Goal: Task Accomplishment & Management: Use online tool/utility

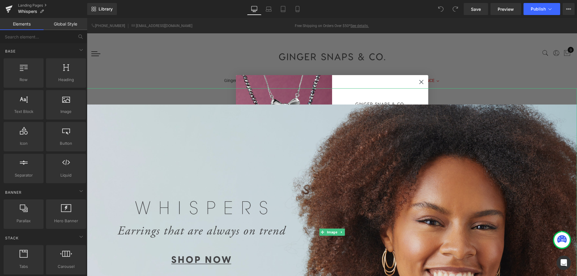
click at [141, 160] on img at bounding box center [332, 232] width 490 height 288
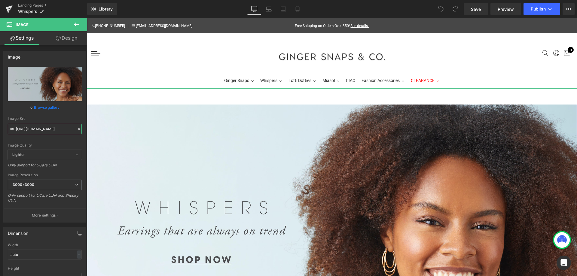
click at [36, 126] on input "[URL][DOMAIN_NAME]" at bounding box center [45, 129] width 74 height 11
paste input "FW25_Whispers-web-assets_earrings-hero.jpg?v=1757431439"
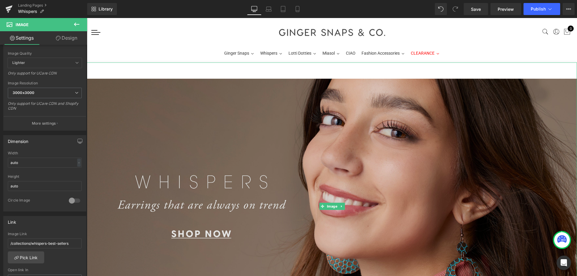
scroll to position [92, 0]
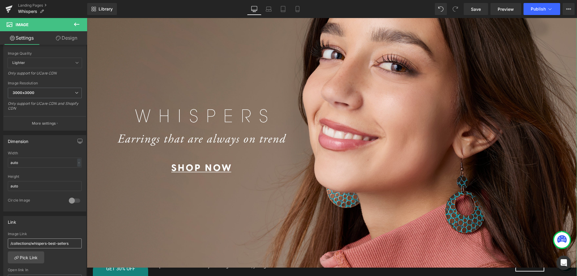
type input "[URL][DOMAIN_NAME]"
click at [58, 247] on input "/collections/whispers-best-sellers" at bounding box center [45, 244] width 74 height 10
click at [31, 257] on link "Pick Link" at bounding box center [26, 258] width 36 height 12
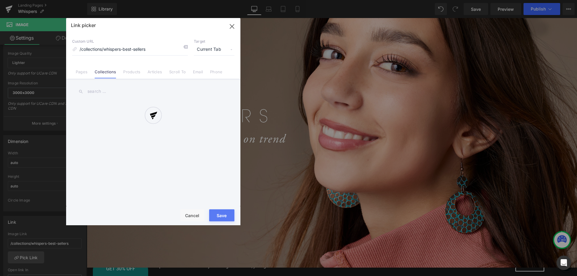
click at [103, 93] on input "text" at bounding box center [153, 92] width 162 height 14
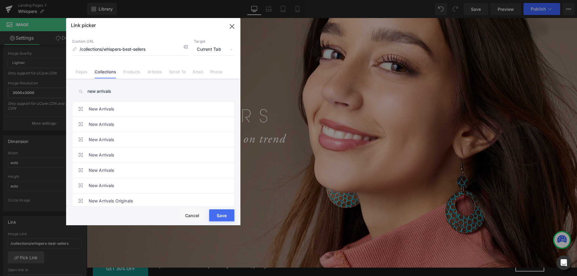
scroll to position [33, 0]
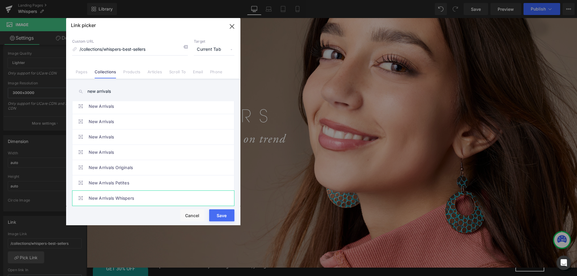
type input "new arrivals"
click at [148, 199] on link "New Arrivals Whispers" at bounding box center [155, 198] width 132 height 15
type input "/collections/whispers-new-arrivals"
click at [228, 219] on button "Save" at bounding box center [221, 215] width 25 height 12
type input "/collections/whispers-new-arrivals"
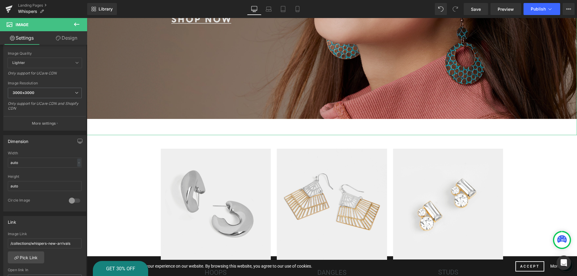
scroll to position [245, 0]
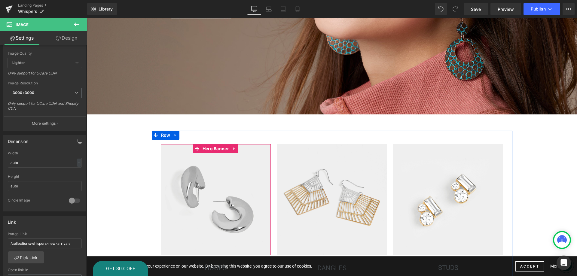
click at [211, 206] on span "Separator" at bounding box center [216, 199] width 110 height 15
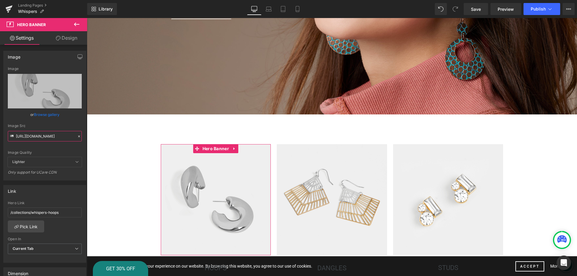
click at [40, 136] on input "[URL][DOMAIN_NAME]" at bounding box center [45, 136] width 74 height 11
paste input "FW25_Whispers-web-assets_hoops.jpg?v=1757431437"
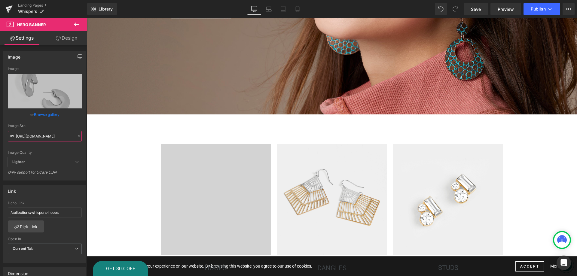
type input "[URL][DOMAIN_NAME]"
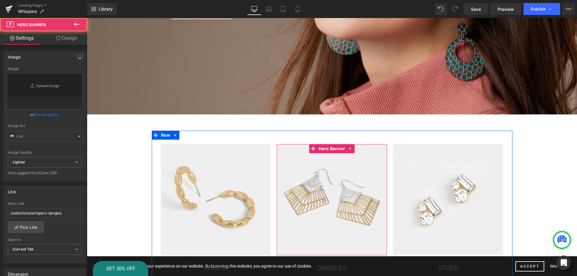
click at [320, 187] on div at bounding box center [332, 199] width 110 height 111
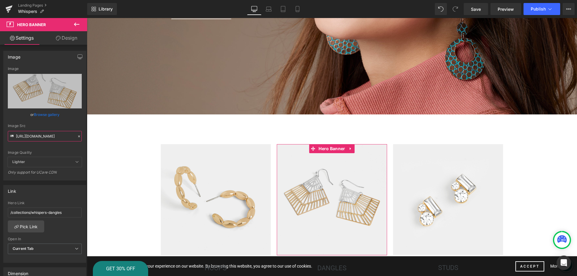
click at [55, 137] on input "[URL][DOMAIN_NAME]" at bounding box center [45, 136] width 74 height 11
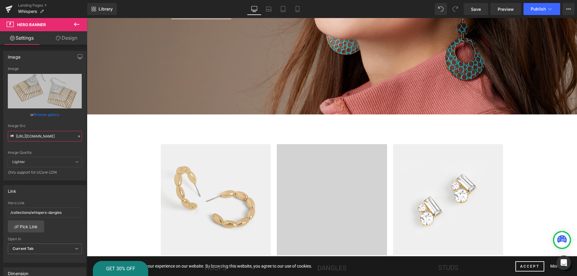
type input "[URL][DOMAIN_NAME]"
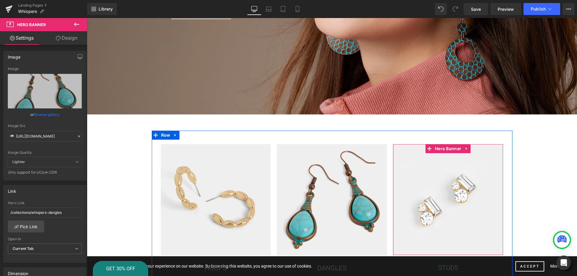
click at [443, 212] on div at bounding box center [448, 199] width 110 height 111
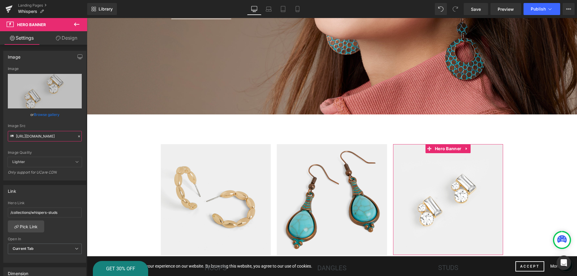
click at [40, 136] on input "[URL][DOMAIN_NAME]" at bounding box center [45, 136] width 74 height 11
paste input "FW25_Whispers-web-assets_studs.jpg?v=1757431438"
type input "[URL][DOMAIN_NAME]"
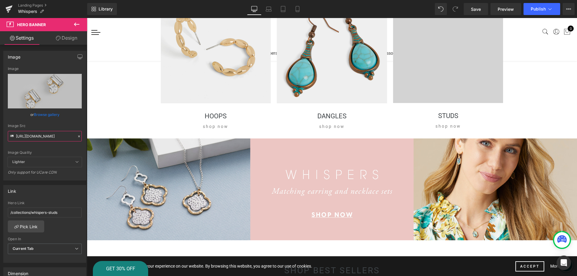
scroll to position [429, 0]
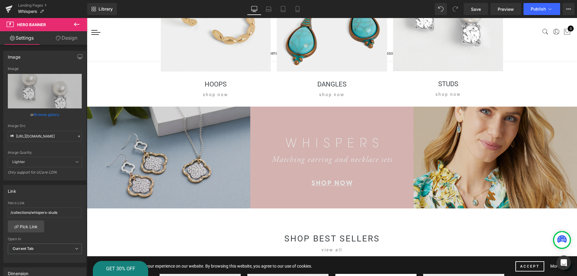
click at [259, 169] on img at bounding box center [332, 166] width 490 height 118
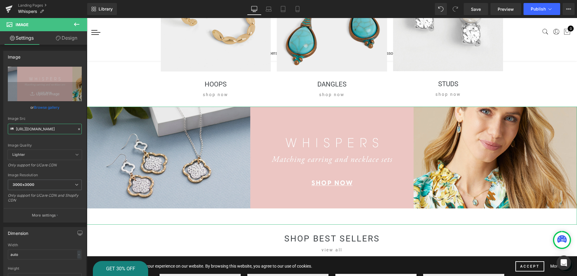
click at [27, 129] on input "[URL][DOMAIN_NAME]" at bounding box center [45, 129] width 74 height 11
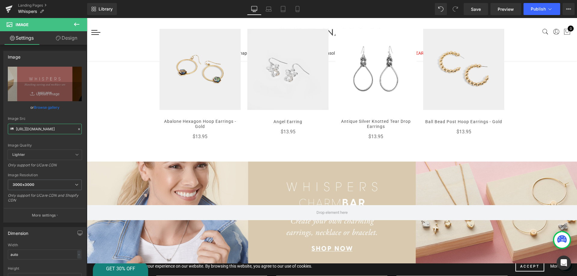
type input "[URL][DOMAIN_NAME]"
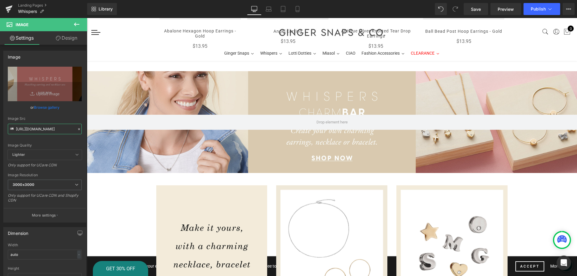
scroll to position [766, 0]
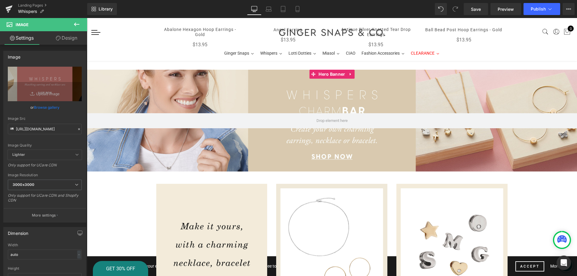
click at [390, 144] on div at bounding box center [332, 121] width 490 height 102
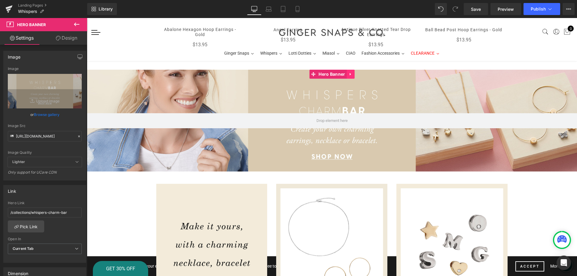
click at [352, 72] on icon at bounding box center [351, 74] width 4 height 5
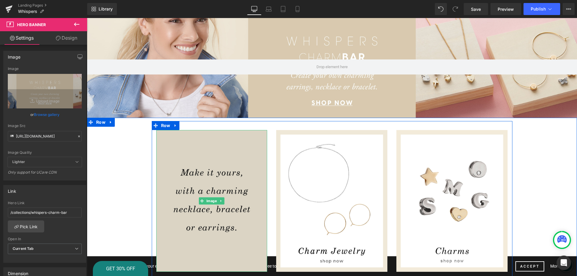
scroll to position [828, 0]
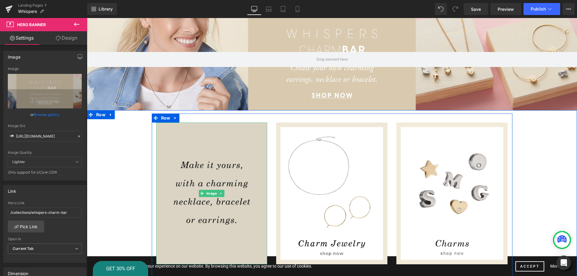
click at [245, 197] on img at bounding box center [211, 194] width 111 height 142
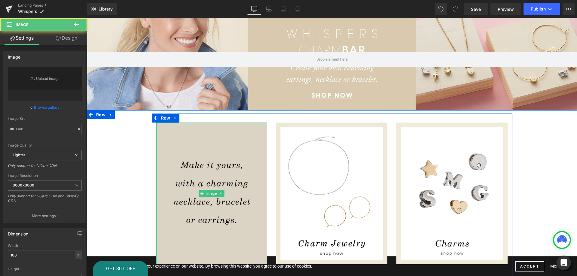
type input "[URL][DOMAIN_NAME]"
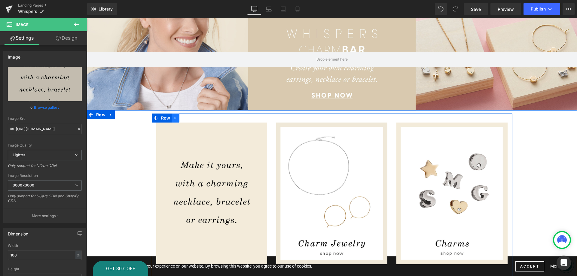
click at [175, 117] on icon at bounding box center [175, 118] width 4 height 5
click at [193, 118] on icon at bounding box center [191, 118] width 4 height 4
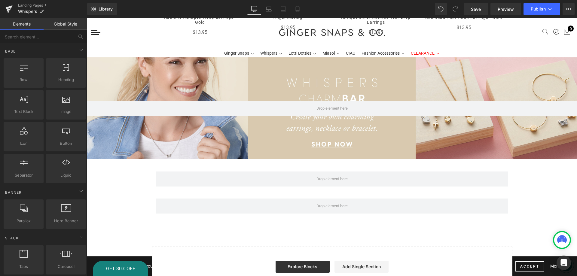
scroll to position [736, 0]
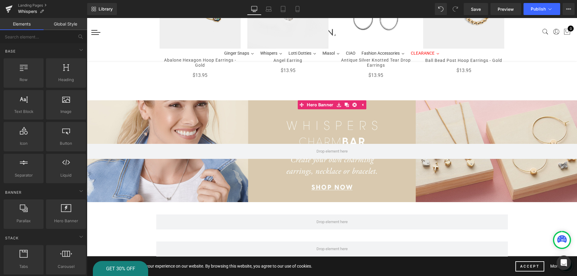
click at [295, 124] on div at bounding box center [332, 151] width 490 height 102
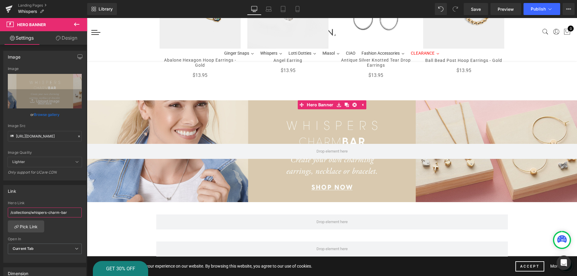
click at [54, 212] on input "/collections/whispers-charm-bar" at bounding box center [45, 213] width 74 height 10
type input "charm bar clearance"
click at [26, 226] on link "Pick Link" at bounding box center [26, 227] width 36 height 12
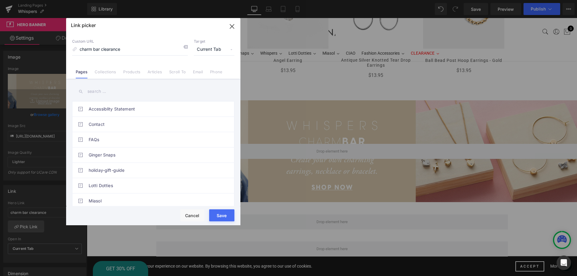
click at [98, 90] on input "text" at bounding box center [153, 92] width 162 height 14
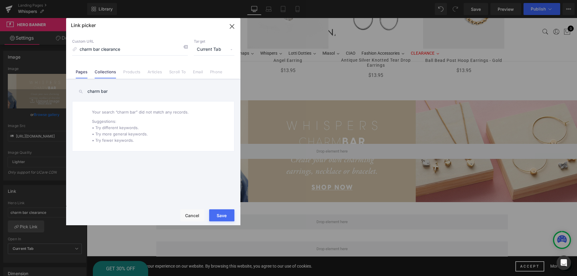
click at [107, 76] on link "Collections" at bounding box center [105, 73] width 21 height 9
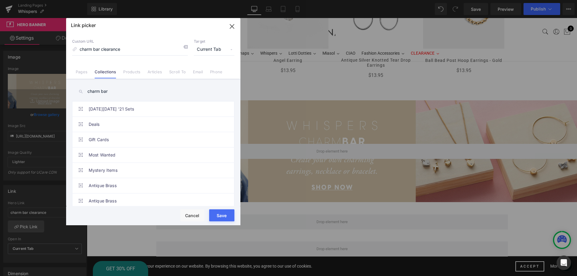
click at [121, 93] on input "charm bar" at bounding box center [153, 92] width 162 height 14
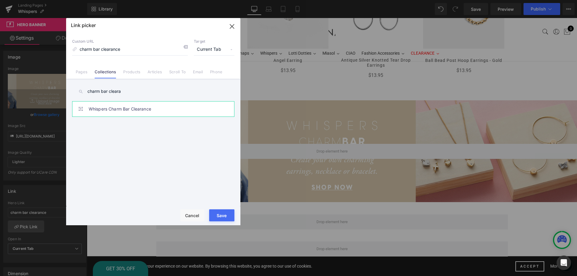
type input "charm bar cleara"
click at [131, 103] on link "Whispers Charm Bar Clearance" at bounding box center [155, 109] width 132 height 15
type input "/collections/whispers-charm-bar-clearance"
click at [223, 218] on button "Save" at bounding box center [221, 215] width 25 height 12
type input "/collections/whispers-charm-bar-clearance"
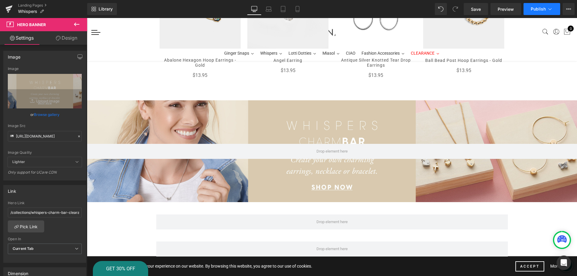
click at [529, 11] on button "Publish" at bounding box center [542, 9] width 37 height 12
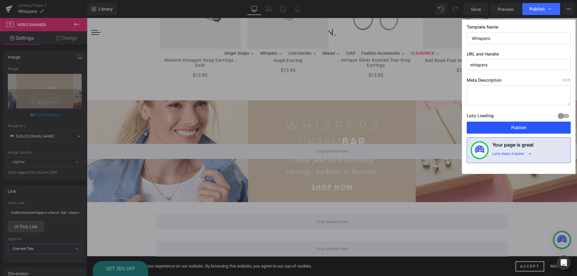
click at [512, 130] on button "Publish" at bounding box center [519, 128] width 104 height 12
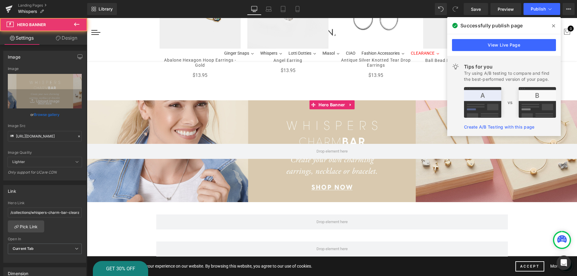
click at [287, 179] on div at bounding box center [332, 151] width 490 height 102
click at [31, 135] on input "[URL][DOMAIN_NAME]" at bounding box center [45, 136] width 74 height 11
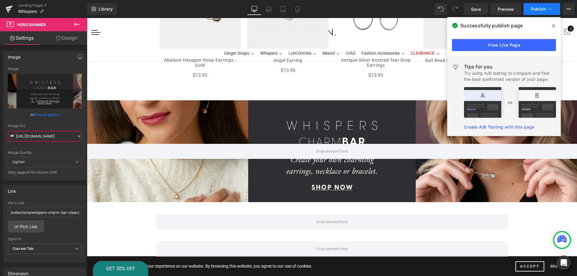
type input "[URL][DOMAIN_NAME]"
click at [546, 5] on button "Publish" at bounding box center [542, 9] width 37 height 12
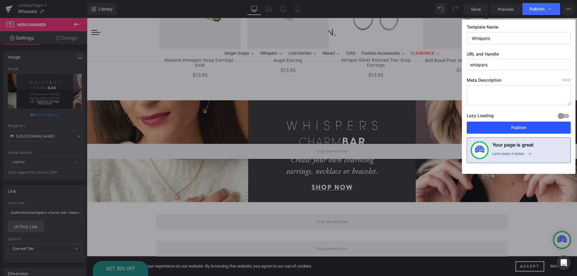
click at [513, 127] on button "Publish" at bounding box center [519, 128] width 104 height 12
